Goal: Task Accomplishment & Management: Complete application form

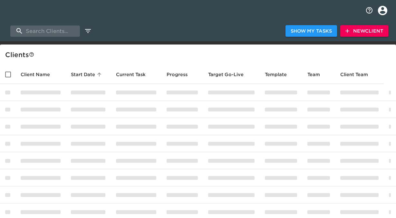
select select "10"
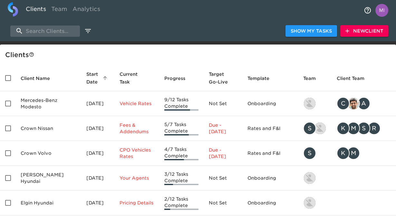
click at [365, 30] on span "New Client" at bounding box center [365, 31] width 38 height 8
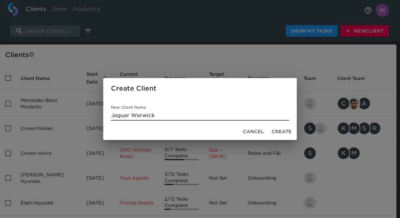
type input "Jaguar Warwick"
click at [289, 131] on span "Create" at bounding box center [281, 132] width 20 height 8
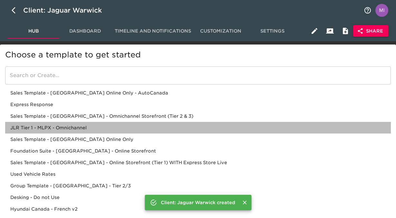
click at [117, 133] on div "JLR Tier 1 - MLPX - Omnichannel" at bounding box center [198, 139] width 386 height 12
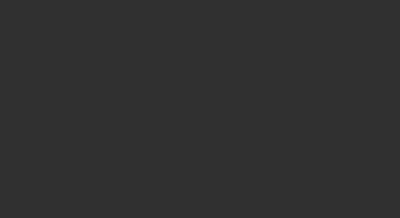
select select "10"
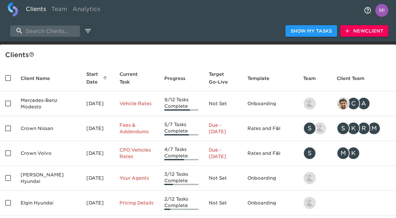
click at [362, 31] on span "New Client" at bounding box center [365, 31] width 38 height 8
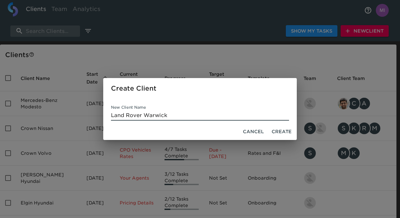
type input "Land Rover Warwick"
click at [285, 128] on span "Create" at bounding box center [281, 132] width 20 height 8
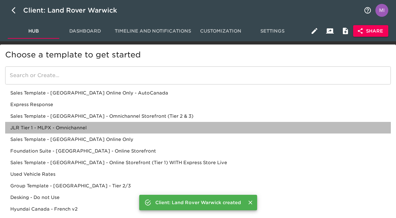
click at [133, 133] on div "JLR Tier 1 - MLPX - Omnichannel" at bounding box center [198, 139] width 386 height 12
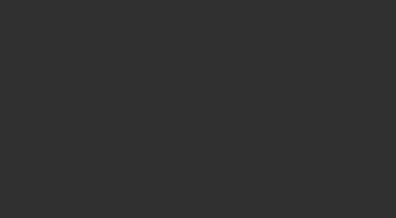
select select "10"
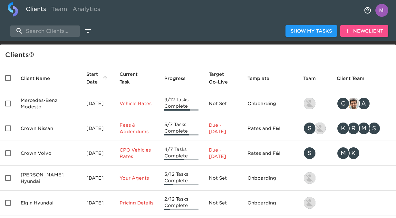
click at [352, 32] on span "New Client" at bounding box center [365, 31] width 38 height 8
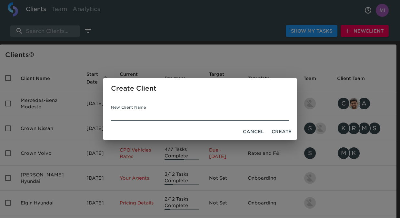
paste input "Bright Bay Mazda"
type input "Bright Bay Mazda"
click at [279, 134] on span "Create" at bounding box center [281, 132] width 20 height 8
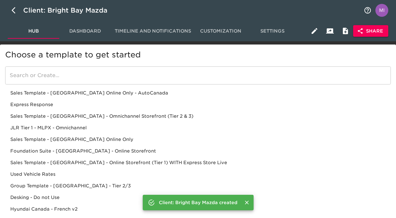
click at [203, 122] on div "Sales Template - [GEOGRAPHIC_DATA] - Omnichannel Storefront (Tier 2 & 3)" at bounding box center [198, 128] width 386 height 12
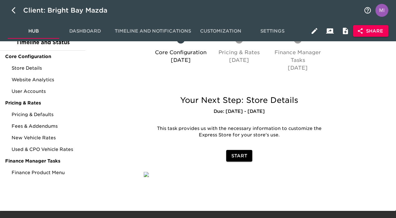
scroll to position [41, 0]
